Goal: Task Accomplishment & Management: Use online tool/utility

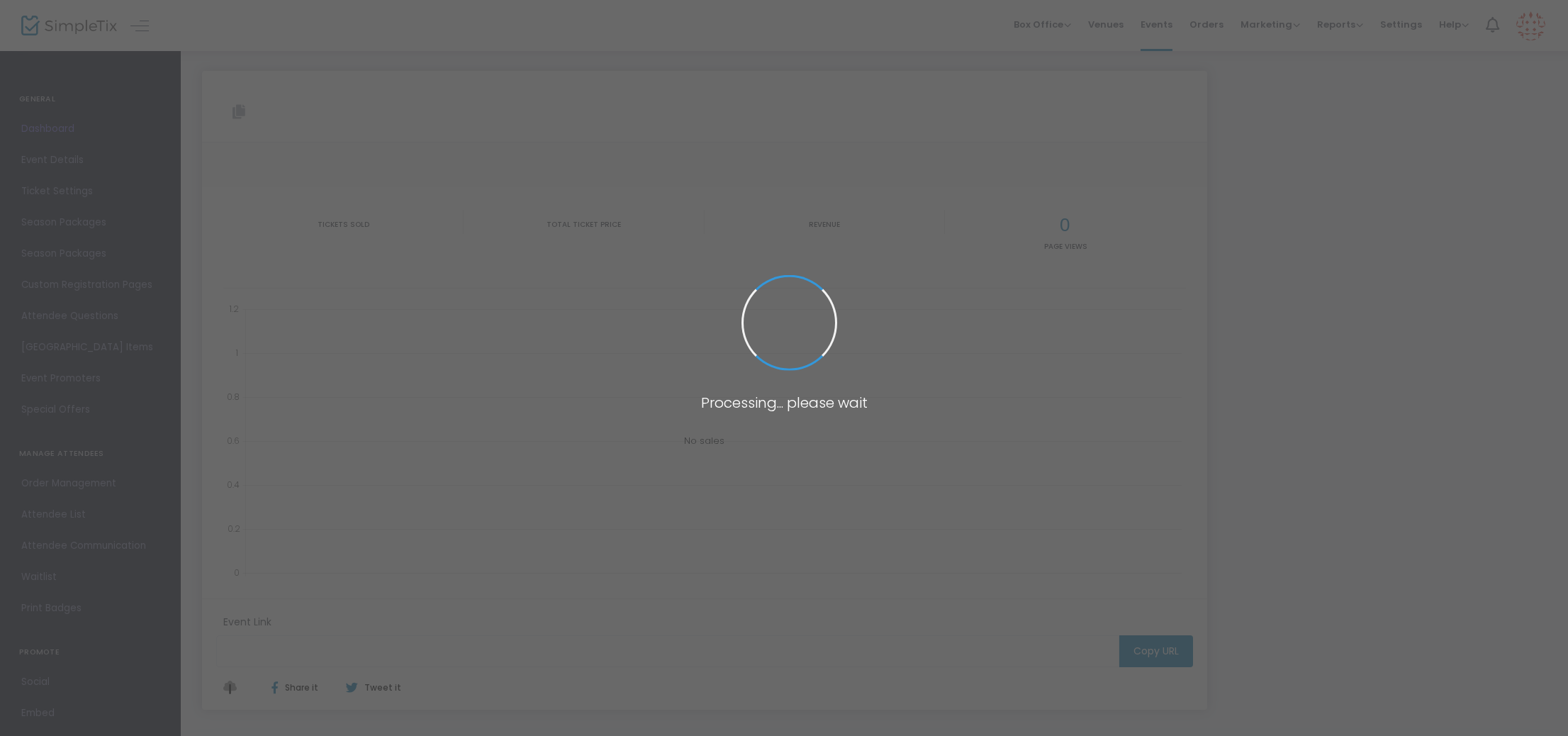
type input "[URL][DOMAIN_NAME][DATE]"
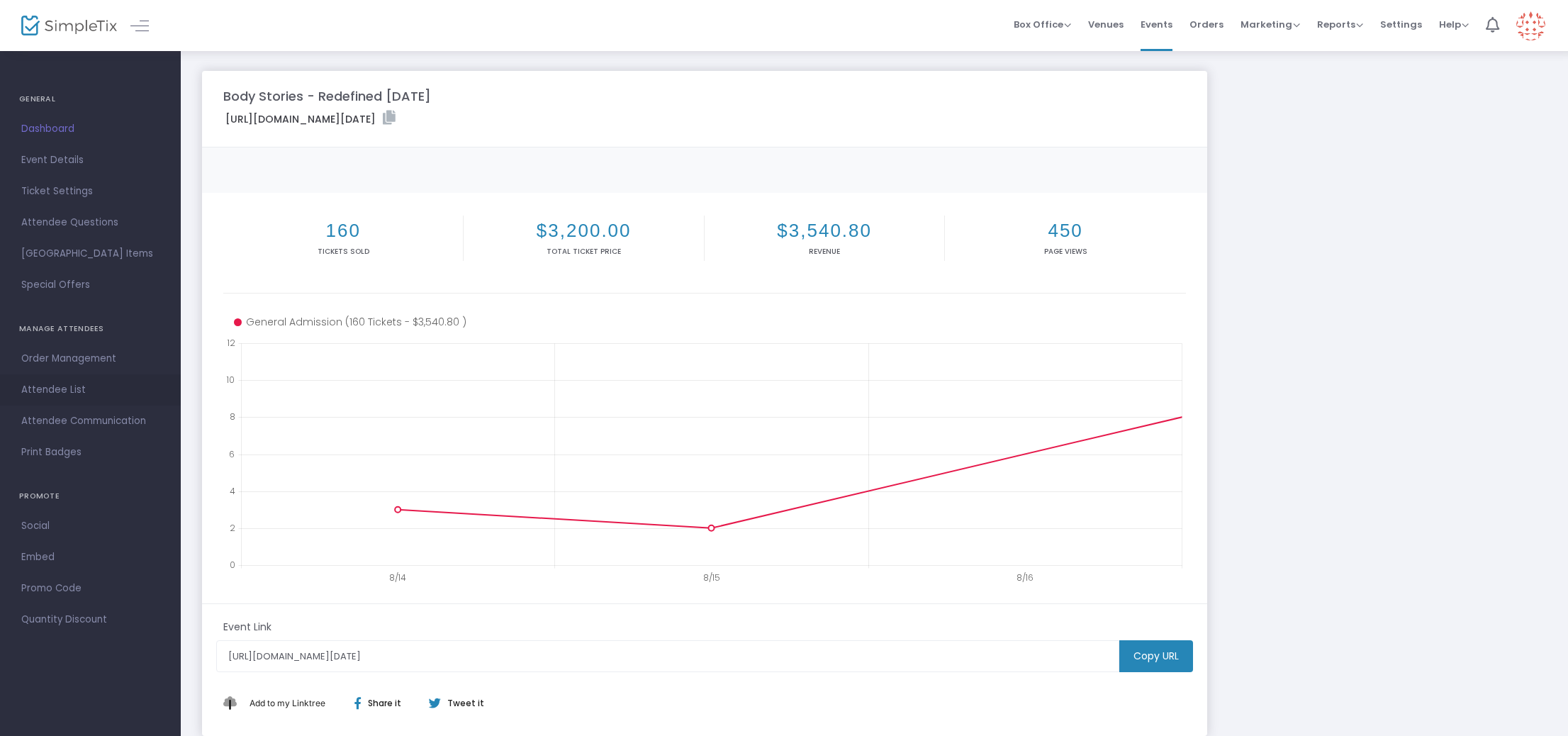
click at [63, 382] on span "Attendee List" at bounding box center [90, 389] width 139 height 19
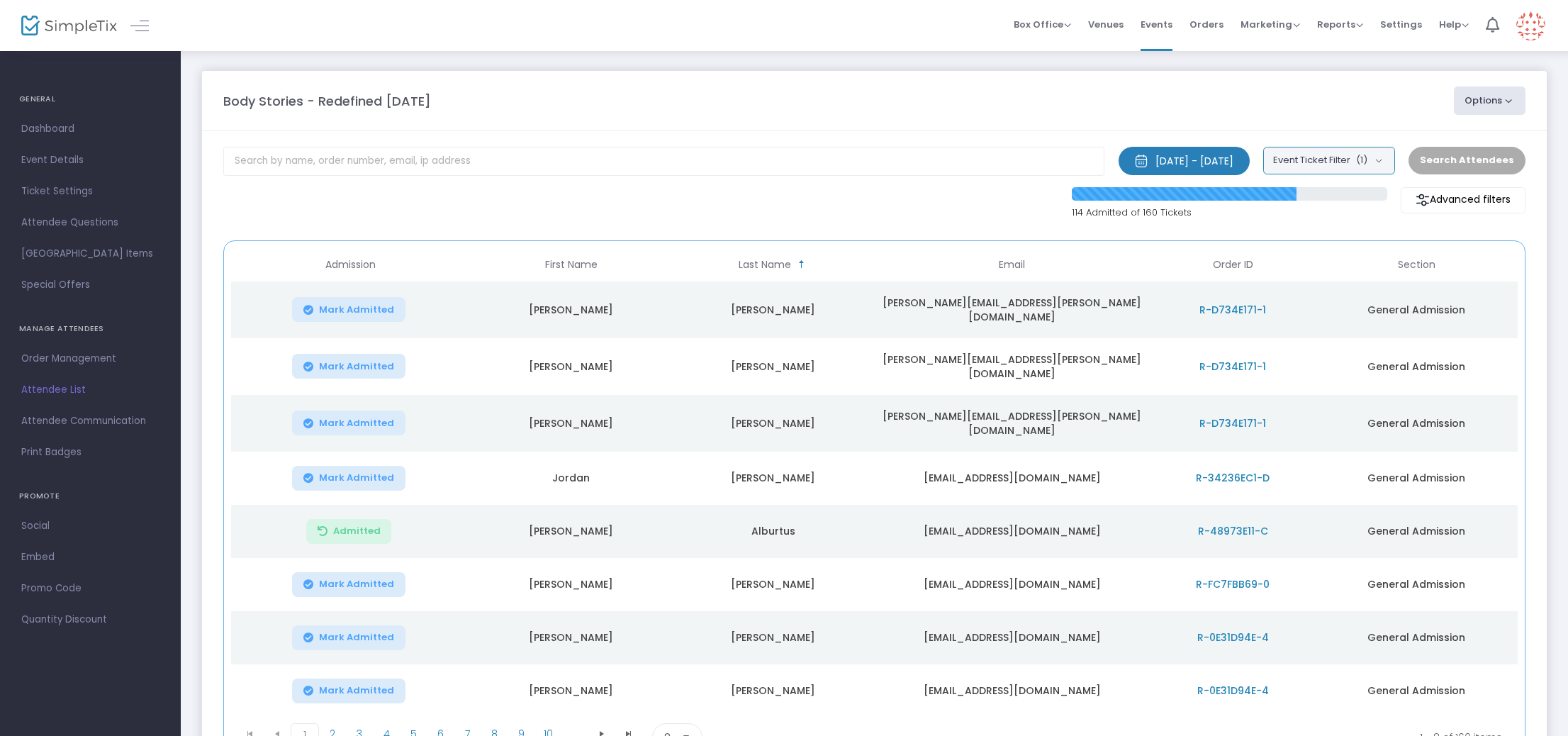
click at [1391, 161] on button "Event Ticket Filter (1)" at bounding box center [1329, 160] width 132 height 27
click at [1478, 203] on m-button "Advanced filters" at bounding box center [1463, 200] width 124 height 26
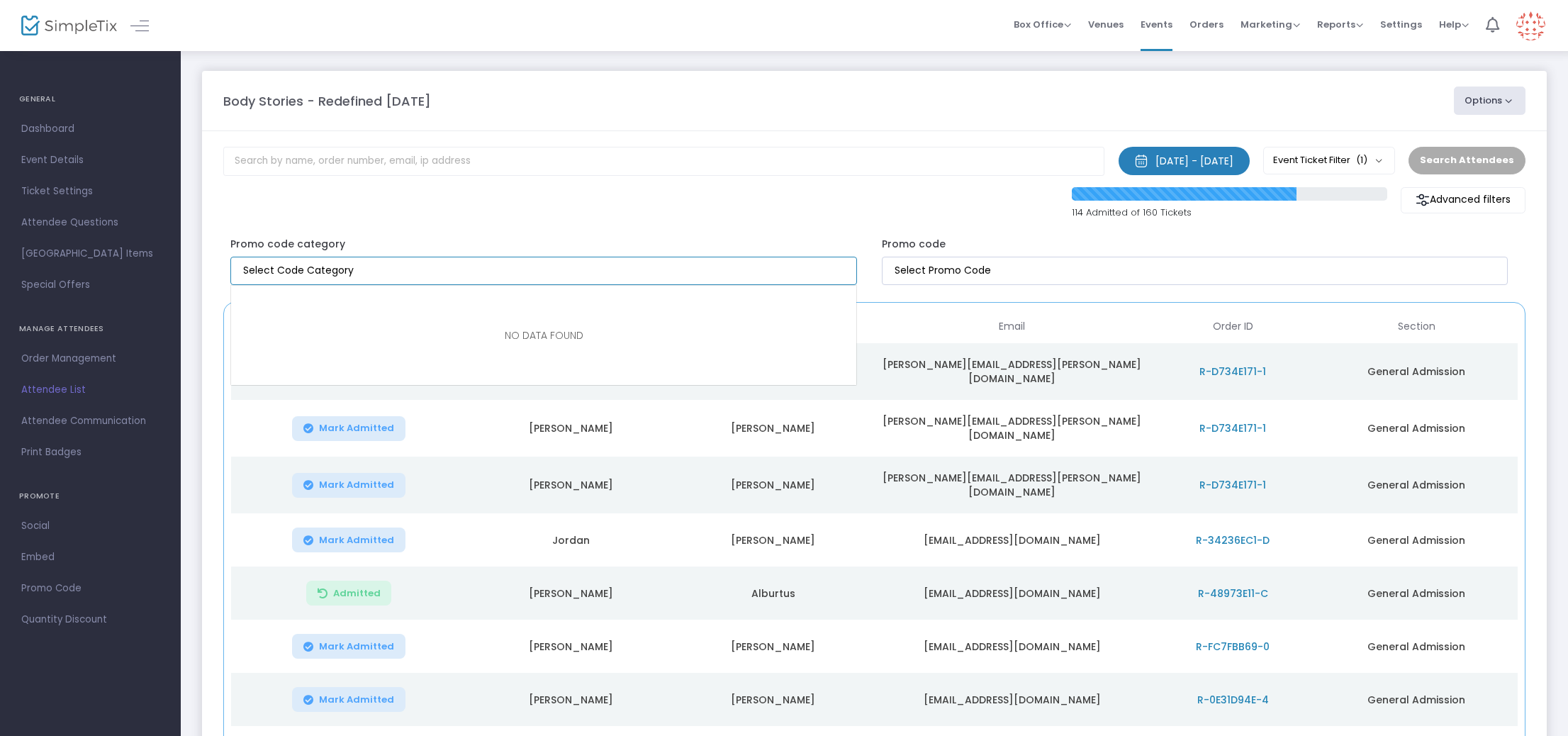
click at [554, 273] on input "NO DATA FOUND" at bounding box center [546, 270] width 607 height 15
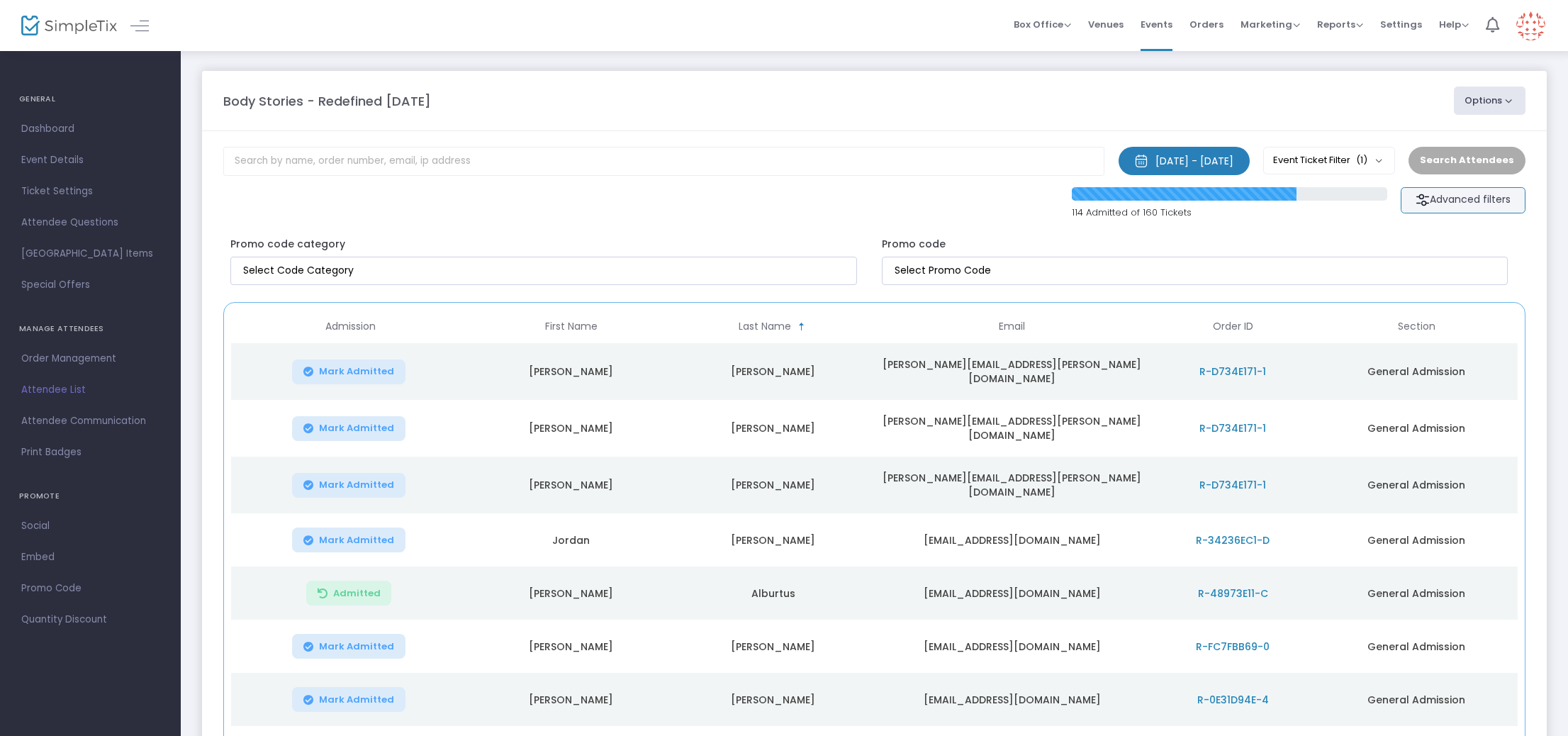
click at [1453, 199] on m-button "Advanced filters" at bounding box center [1463, 200] width 124 height 26
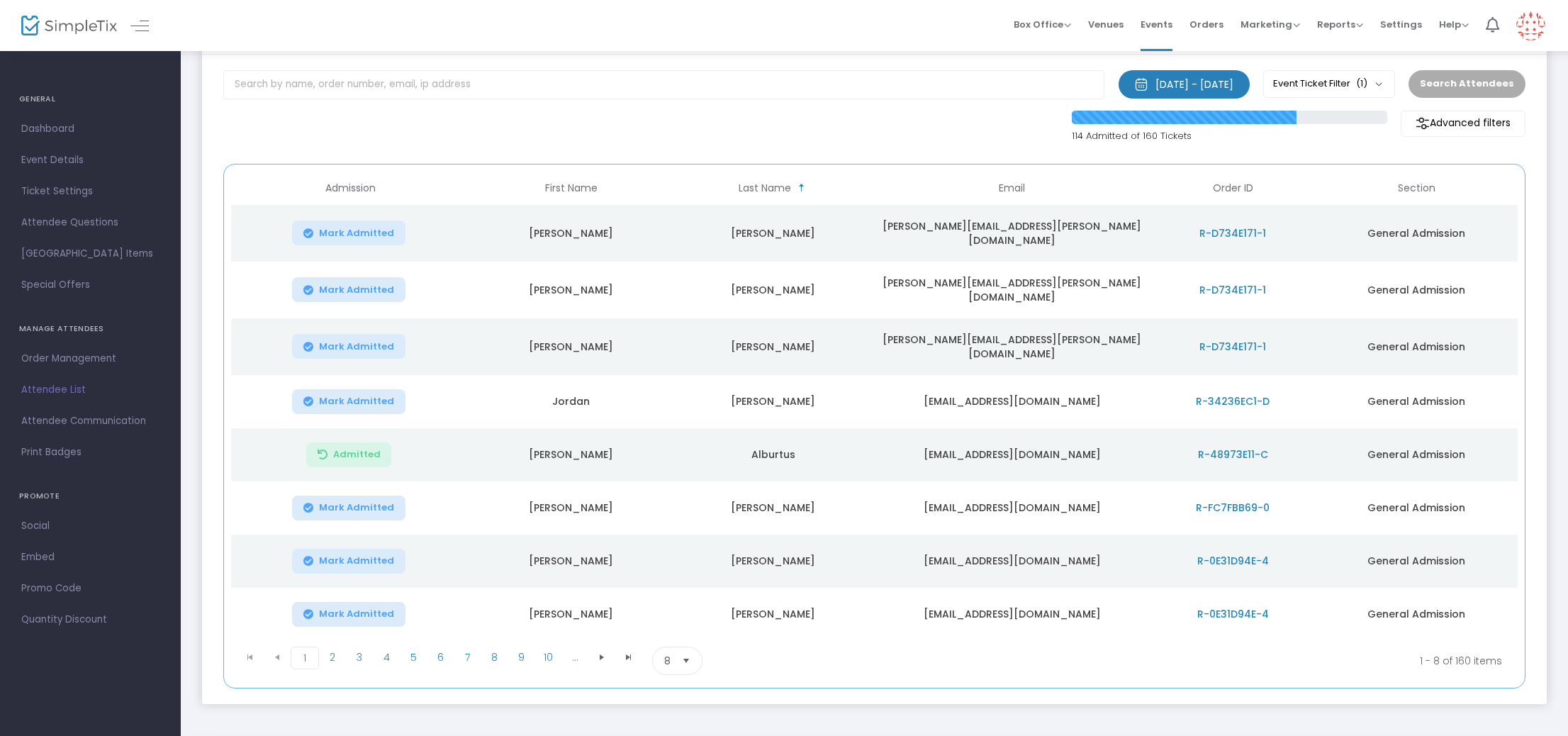
scroll to position [125, 0]
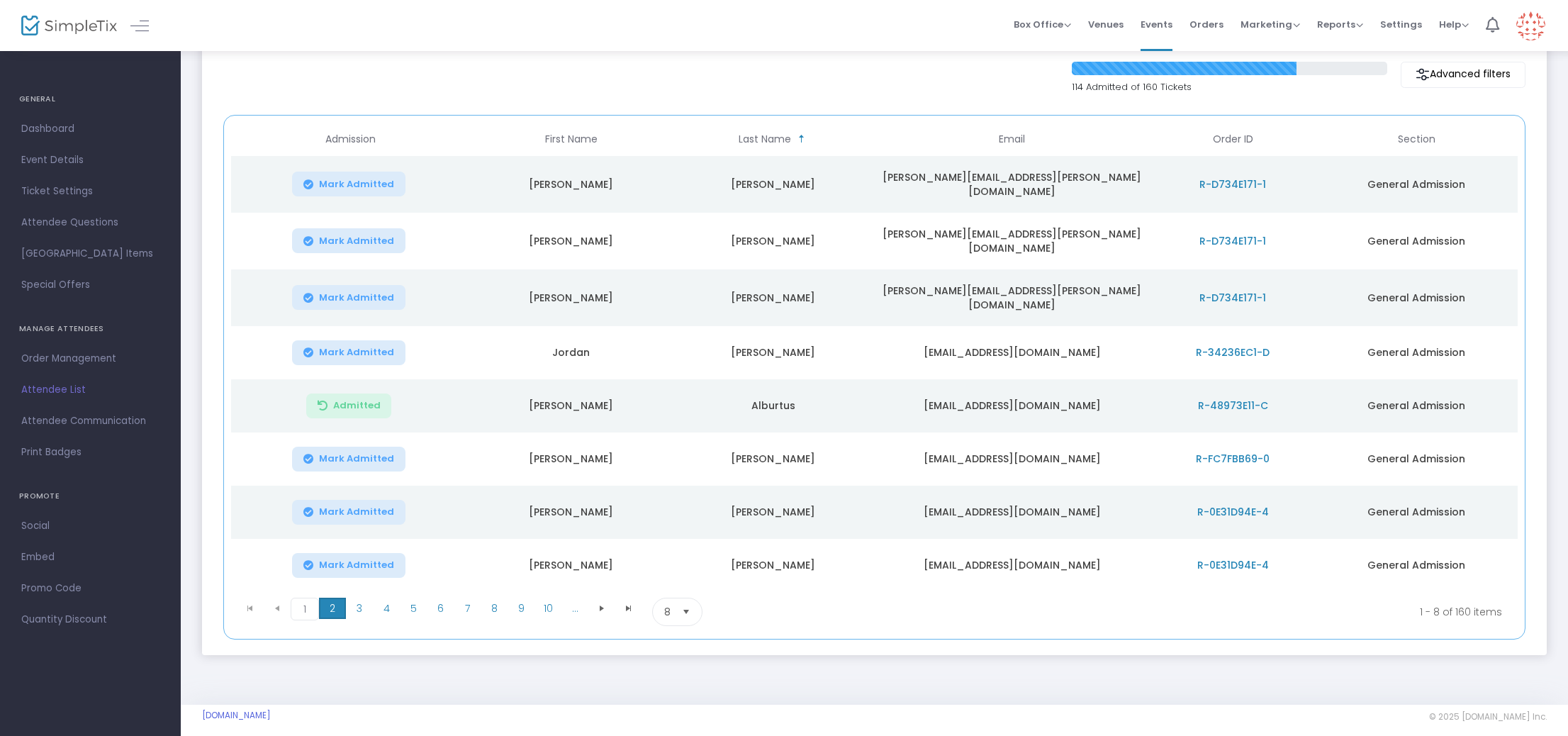
click at [333, 599] on span "2" at bounding box center [332, 608] width 27 height 21
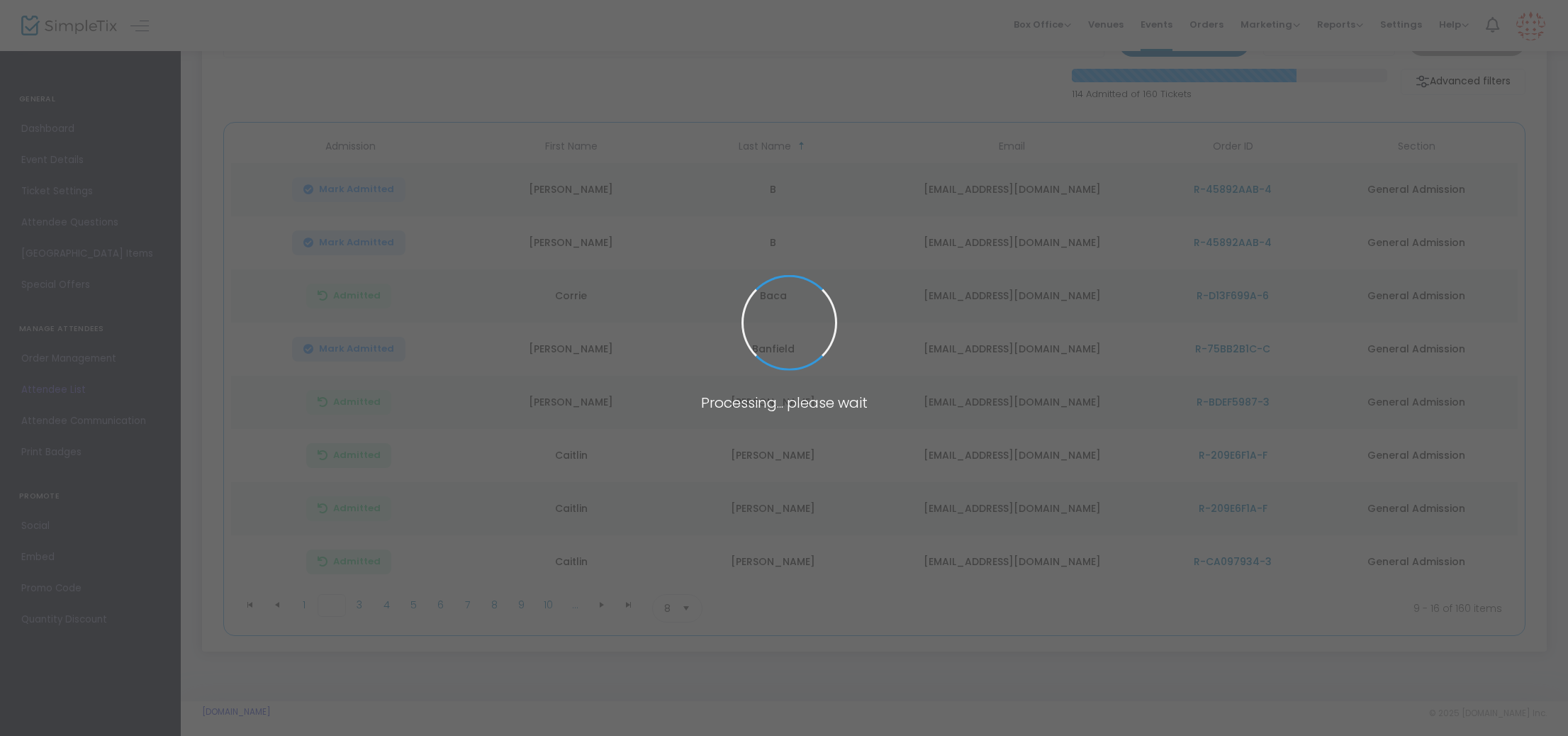
scroll to position [113, 0]
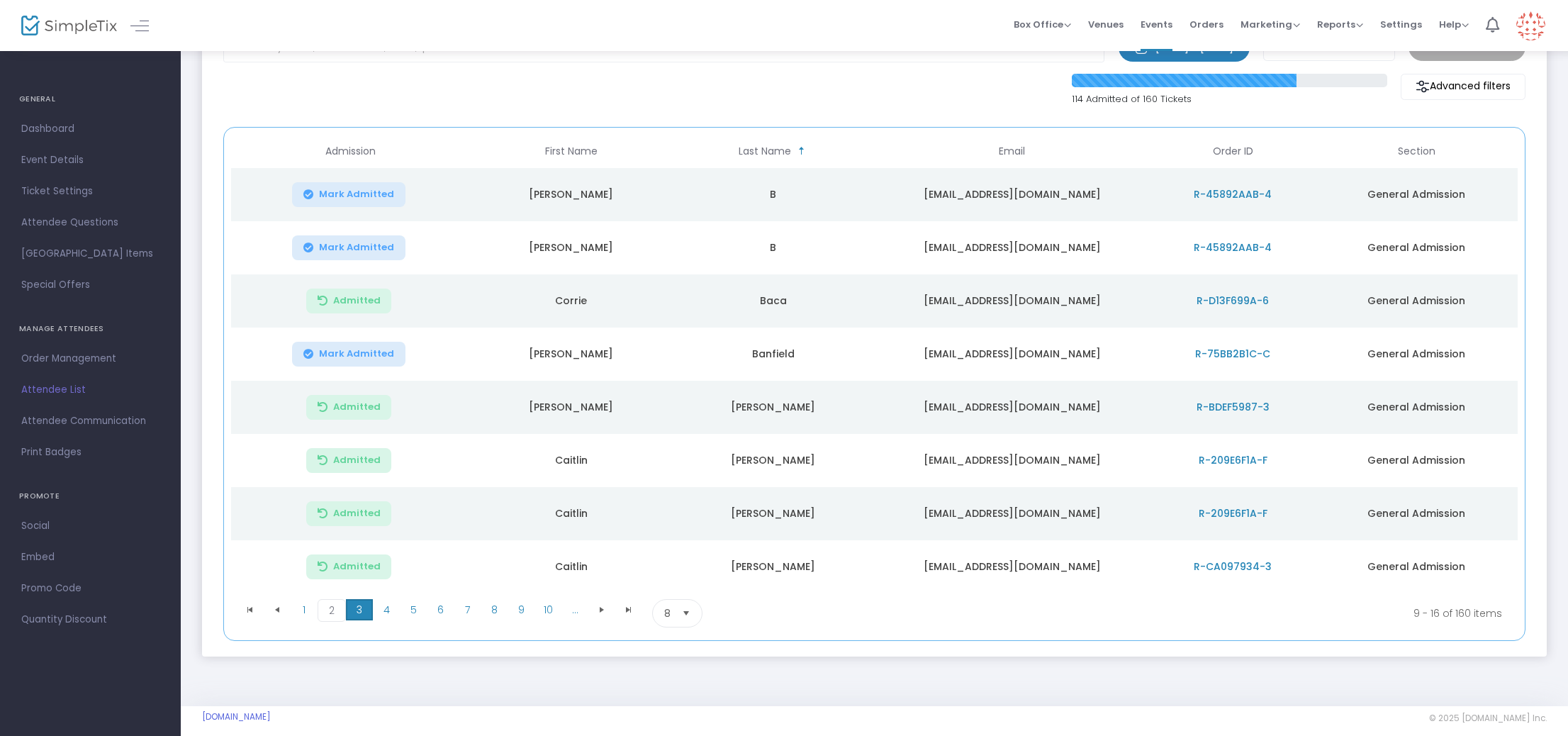
click at [366, 610] on span "3" at bounding box center [359, 610] width 27 height 21
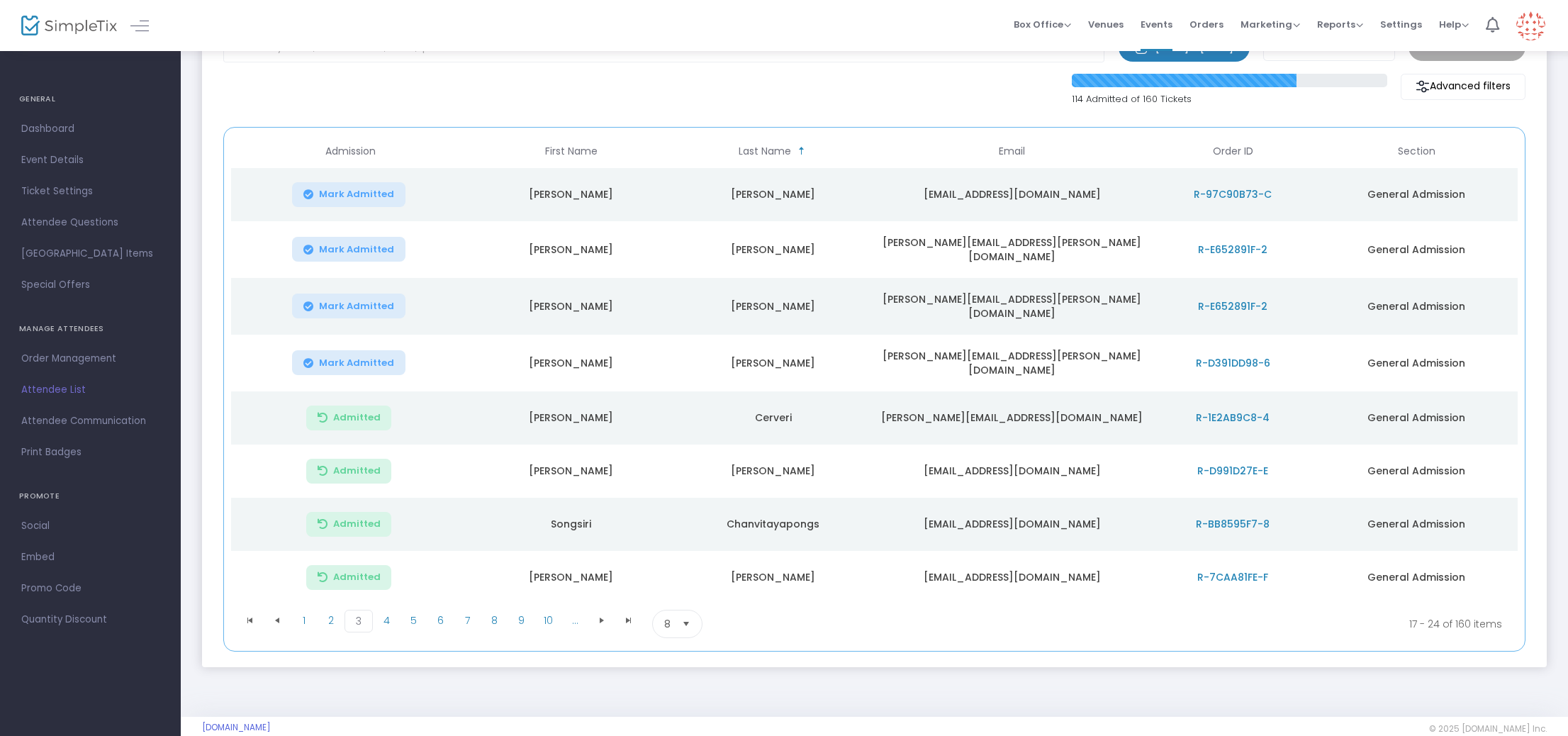
click at [371, 244] on span "Mark Admitted" at bounding box center [356, 249] width 75 height 11
click at [378, 301] on span "Mark Admitted" at bounding box center [356, 306] width 75 height 11
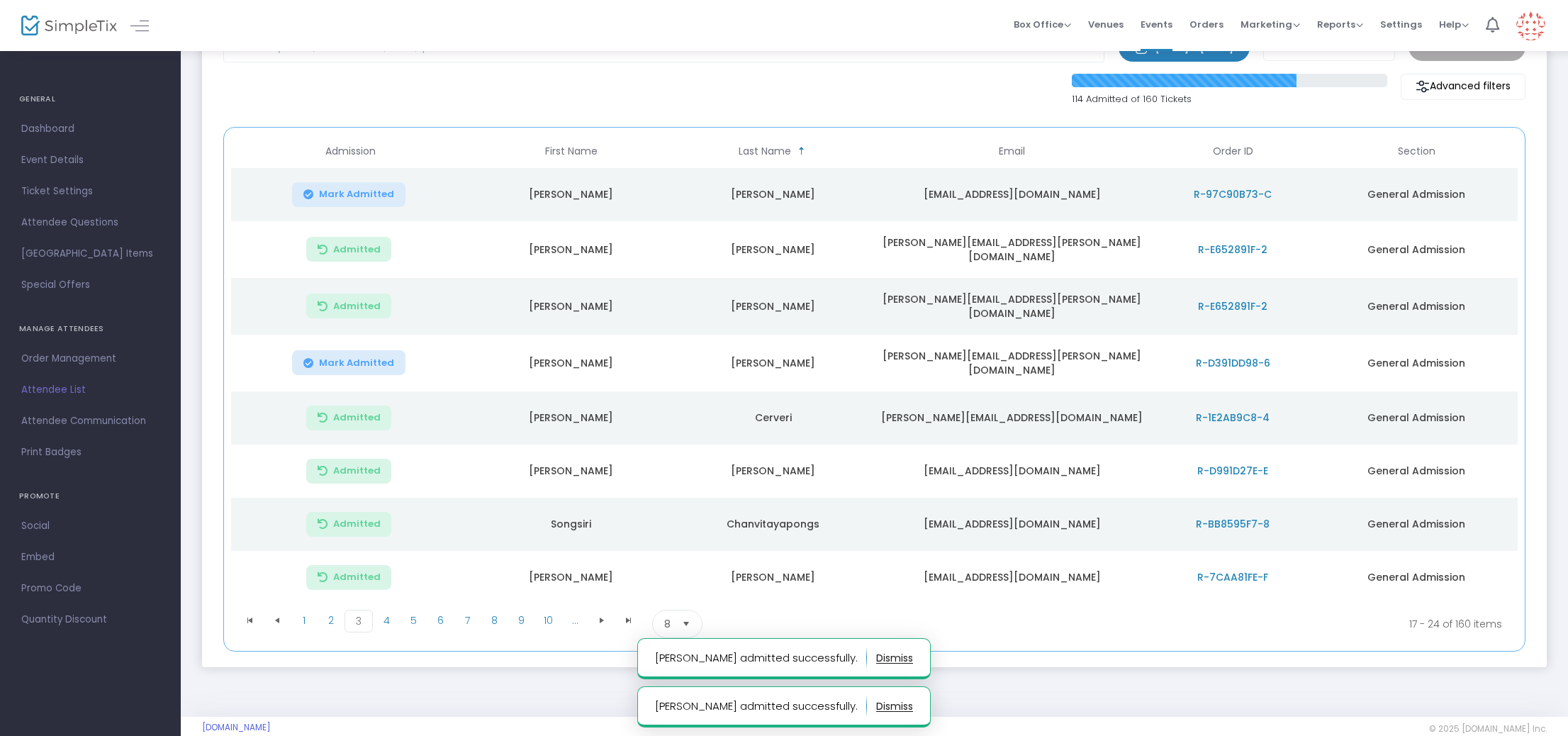
click at [365, 357] on span "Mark Admitted" at bounding box center [356, 363] width 75 height 11
click at [384, 610] on span "4" at bounding box center [386, 620] width 27 height 21
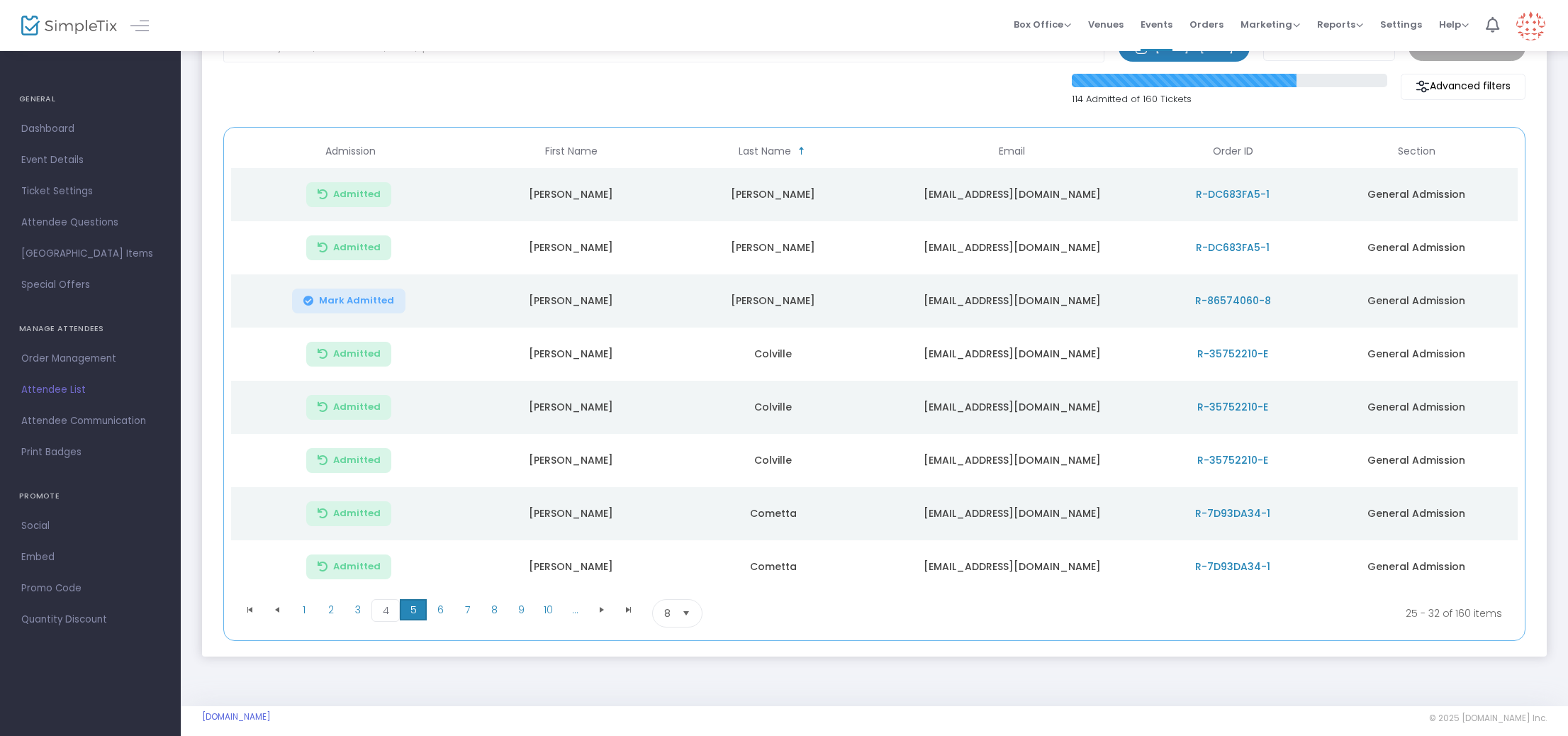
click at [414, 608] on span "5" at bounding box center [413, 610] width 27 height 21
click at [437, 612] on span "6" at bounding box center [440, 610] width 27 height 21
click at [465, 610] on span "7" at bounding box center [467, 613] width 27 height 21
click at [492, 610] on span "8" at bounding box center [494, 610] width 27 height 21
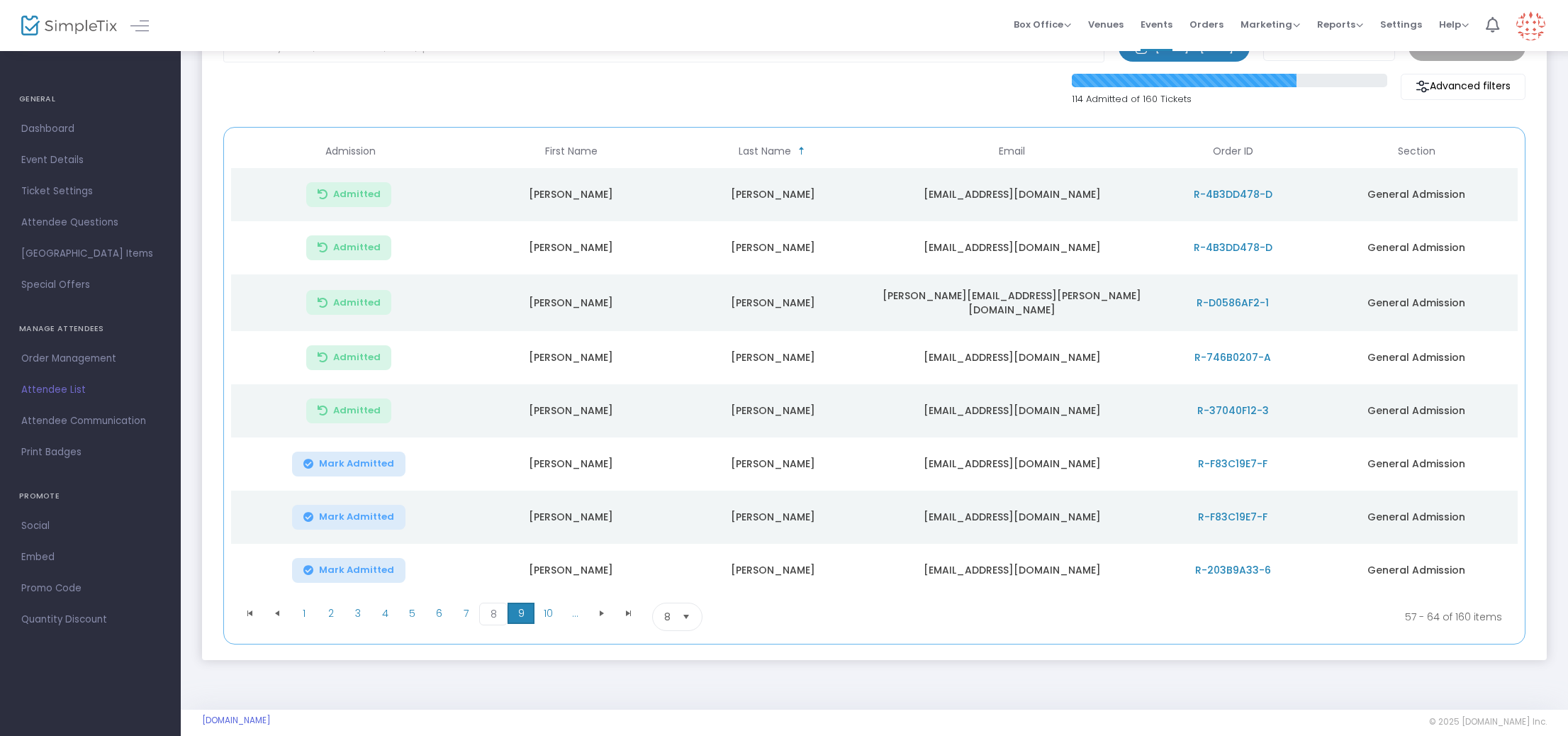
click at [518, 611] on span "9" at bounding box center [521, 613] width 27 height 21
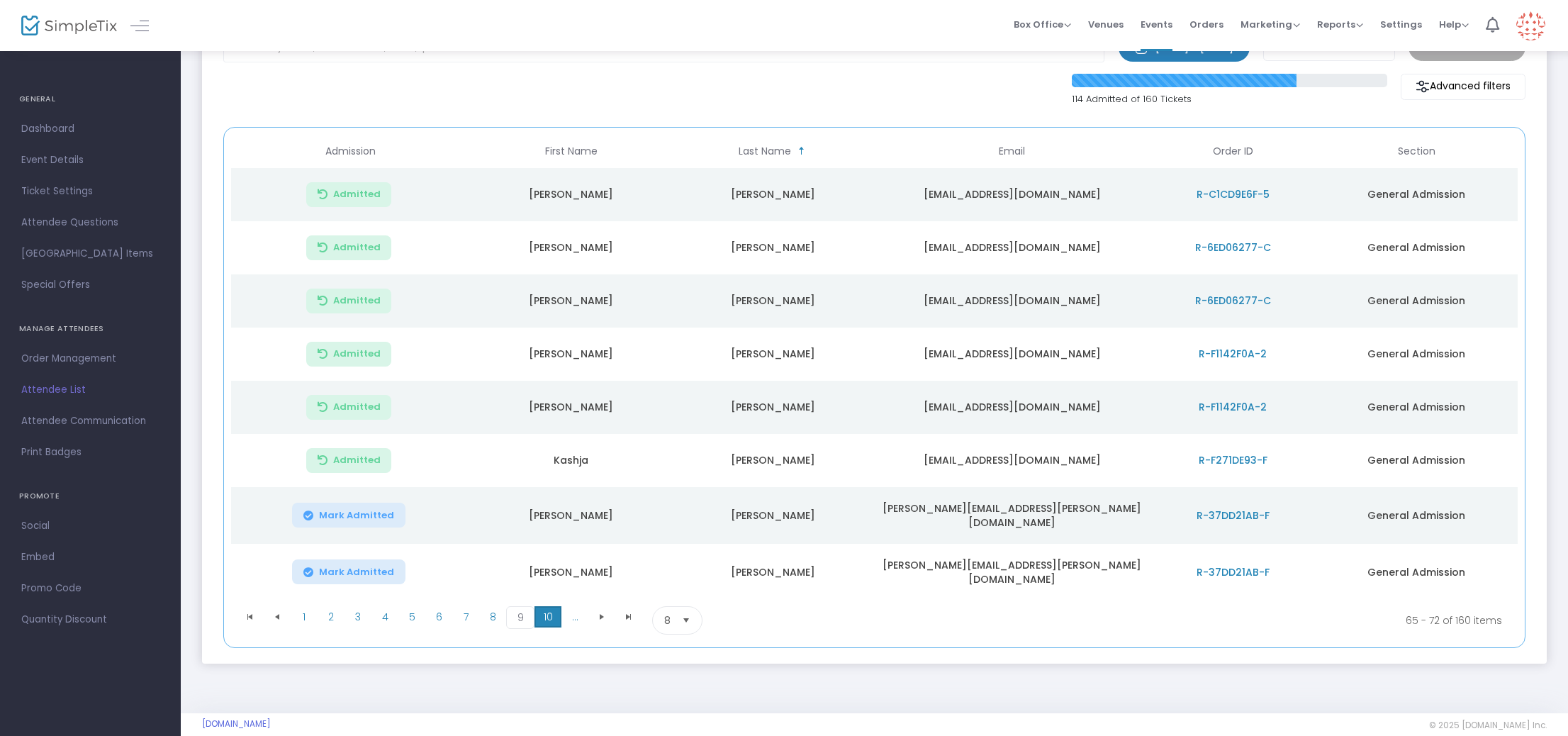
click at [548, 606] on span "10" at bounding box center [548, 617] width 27 height 21
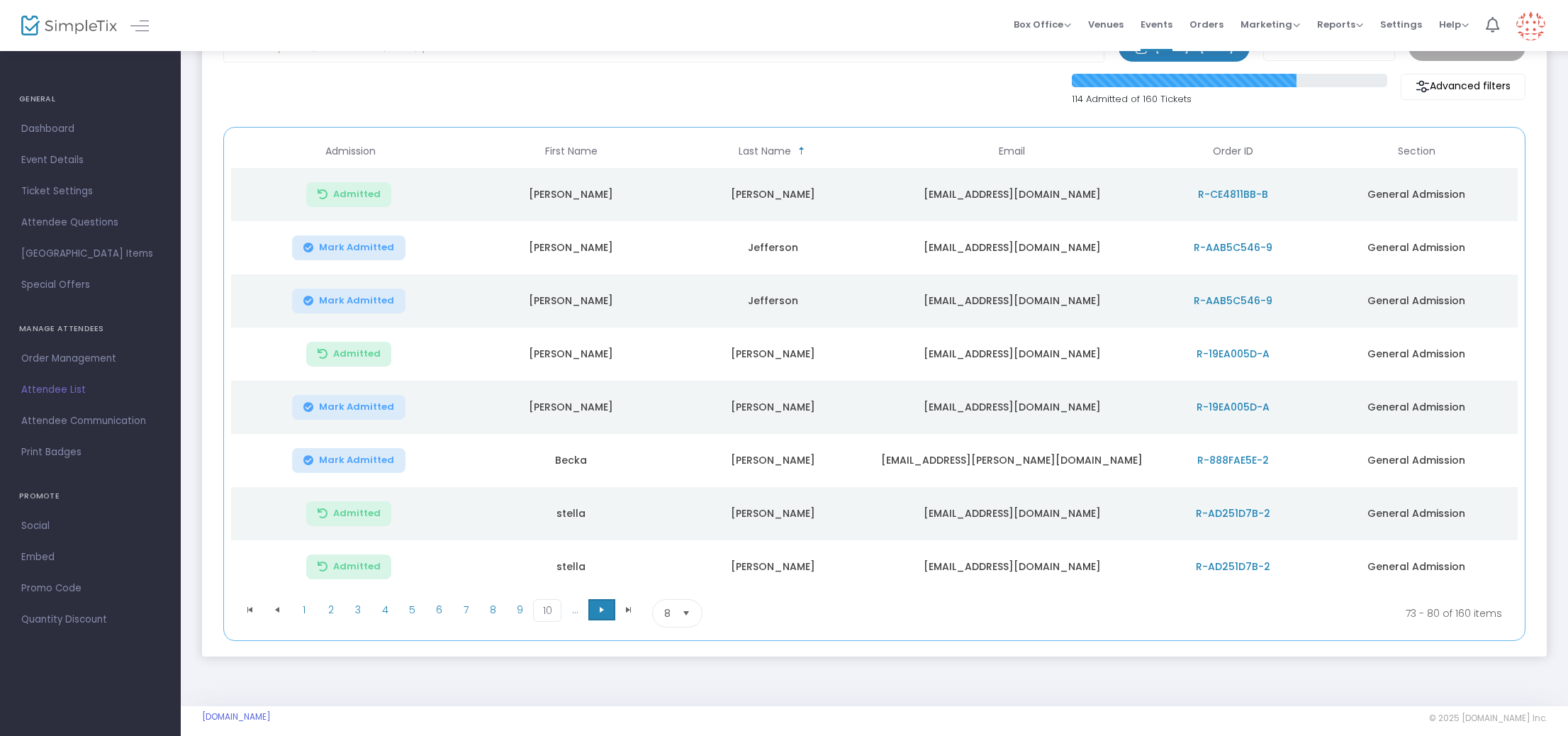
click at [601, 608] on span "Go to the next page" at bounding box center [601, 609] width 11 height 11
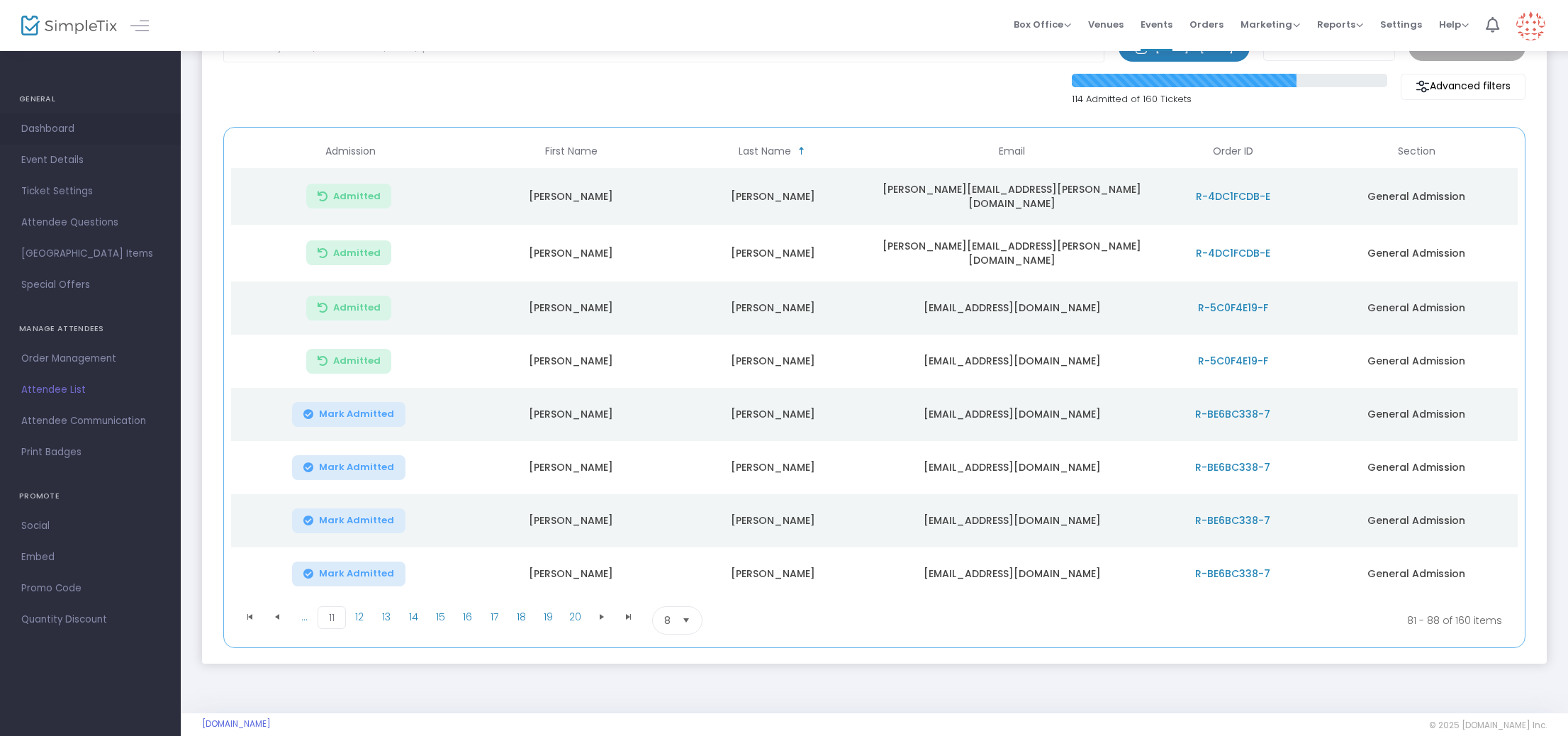
click at [49, 130] on span "Dashboard" at bounding box center [90, 129] width 139 height 19
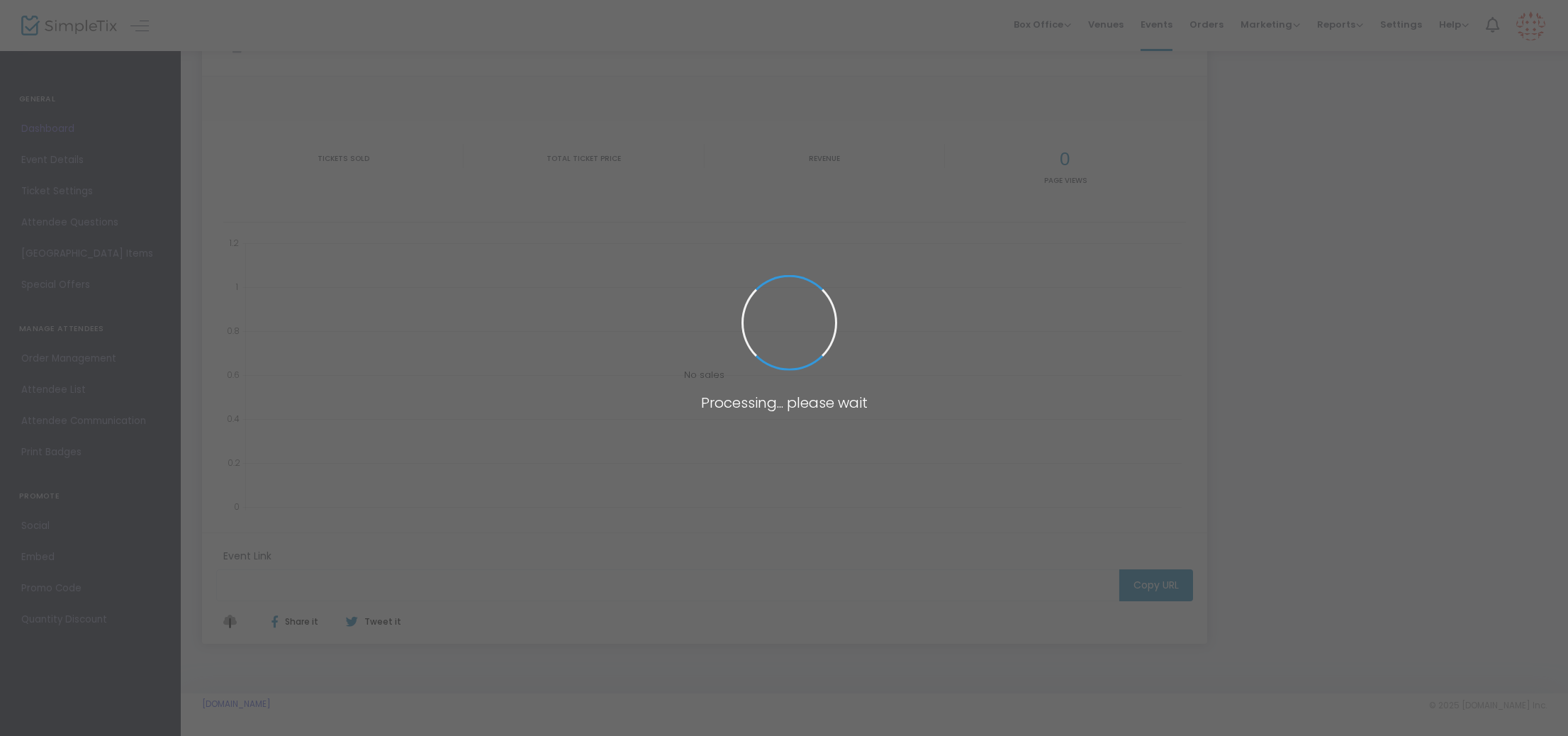
type input "[URL][DOMAIN_NAME][DATE]"
